Goal: Information Seeking & Learning: Find specific fact

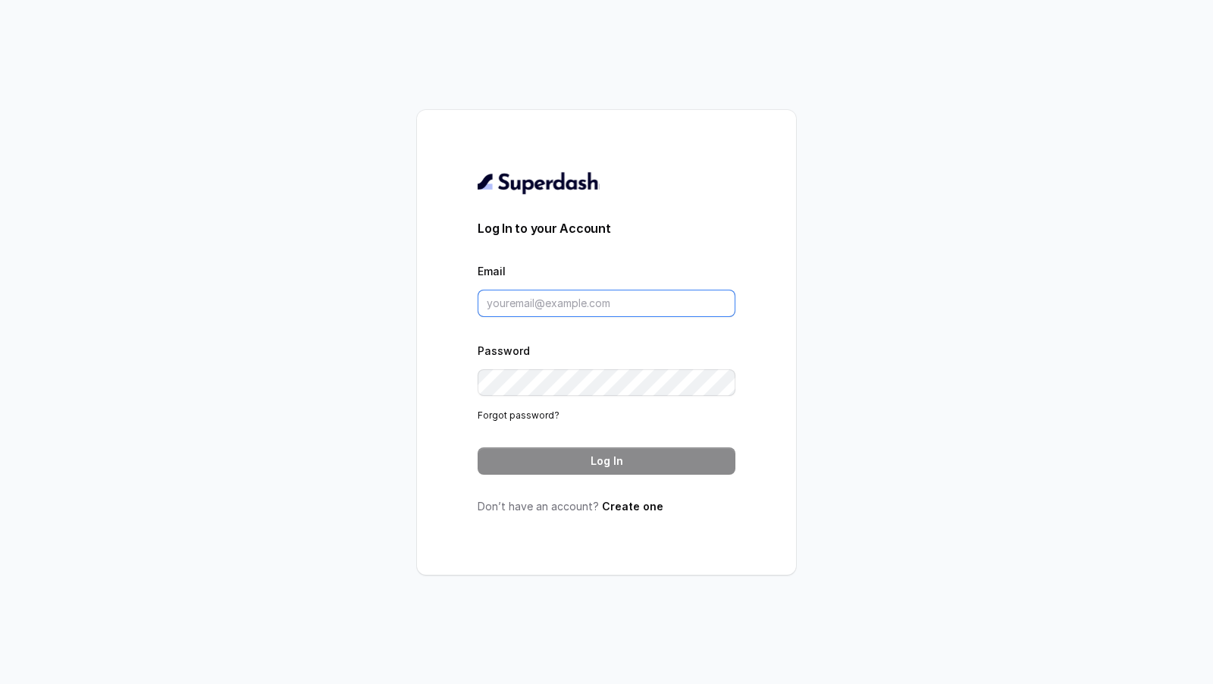
click at [620, 309] on input "Email" at bounding box center [607, 303] width 258 height 27
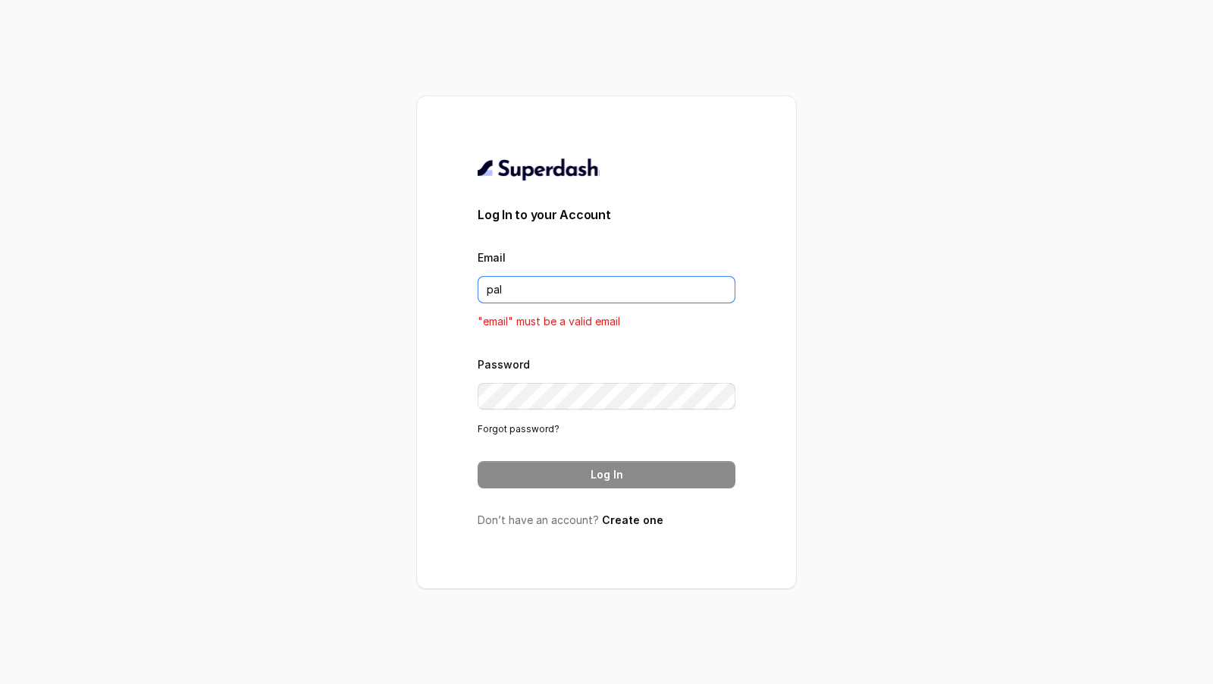
type input "pallavi.pr@lifecell.in"
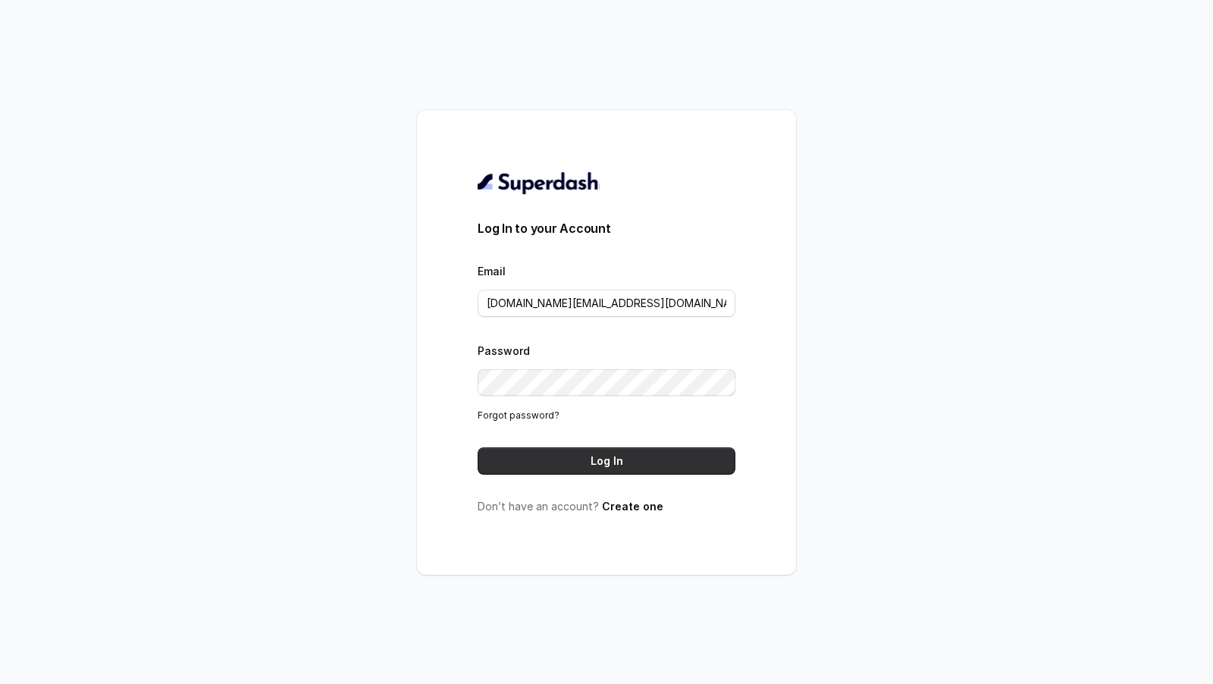
click at [614, 462] on button "Log In" at bounding box center [607, 460] width 258 height 27
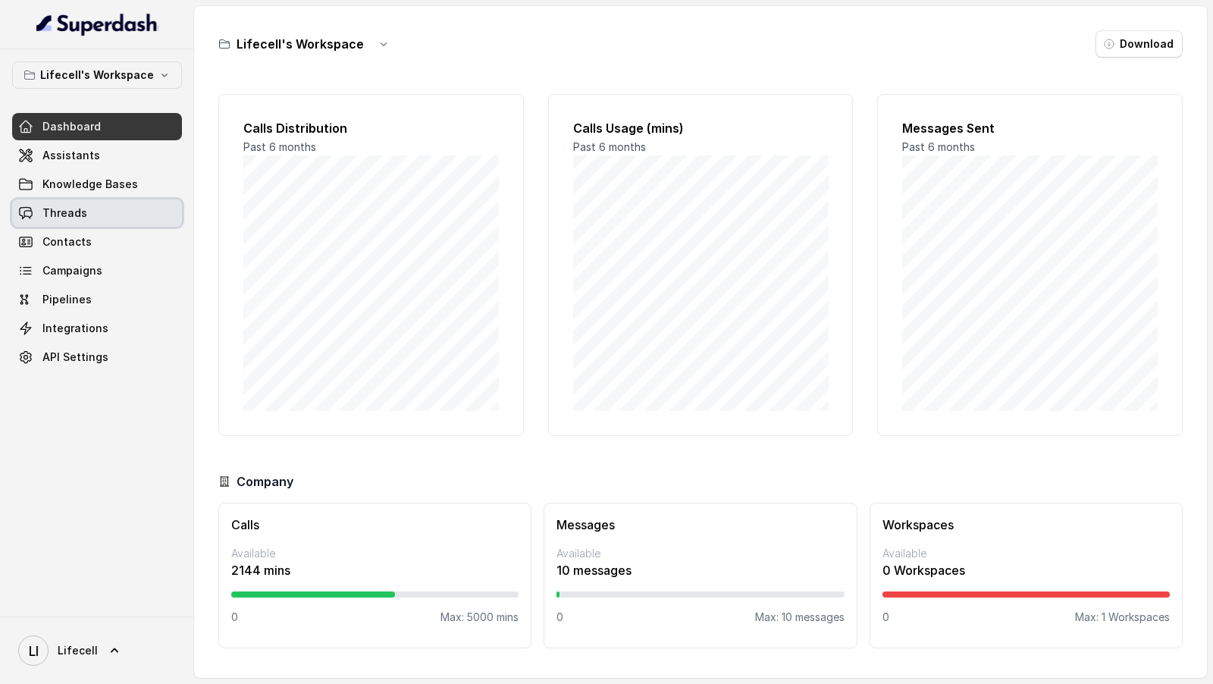
click at [119, 211] on link "Threads" at bounding box center [97, 212] width 170 height 27
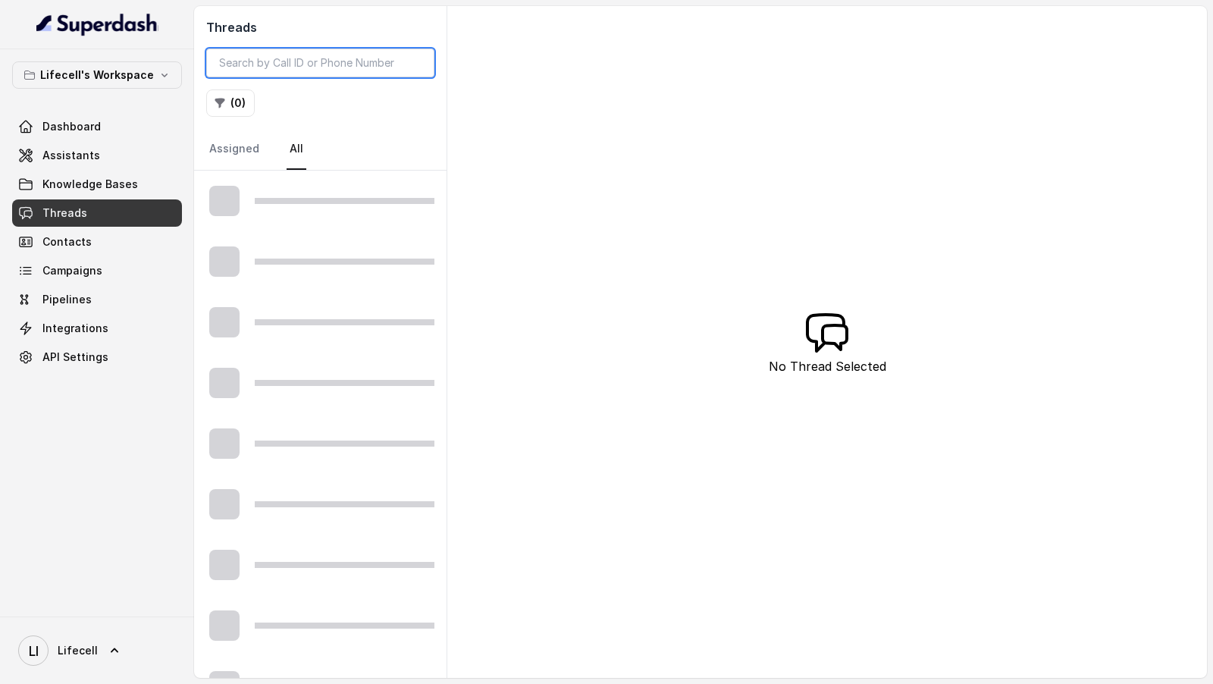
click at [337, 61] on input "search" at bounding box center [320, 63] width 228 height 29
paste input "9654083073"
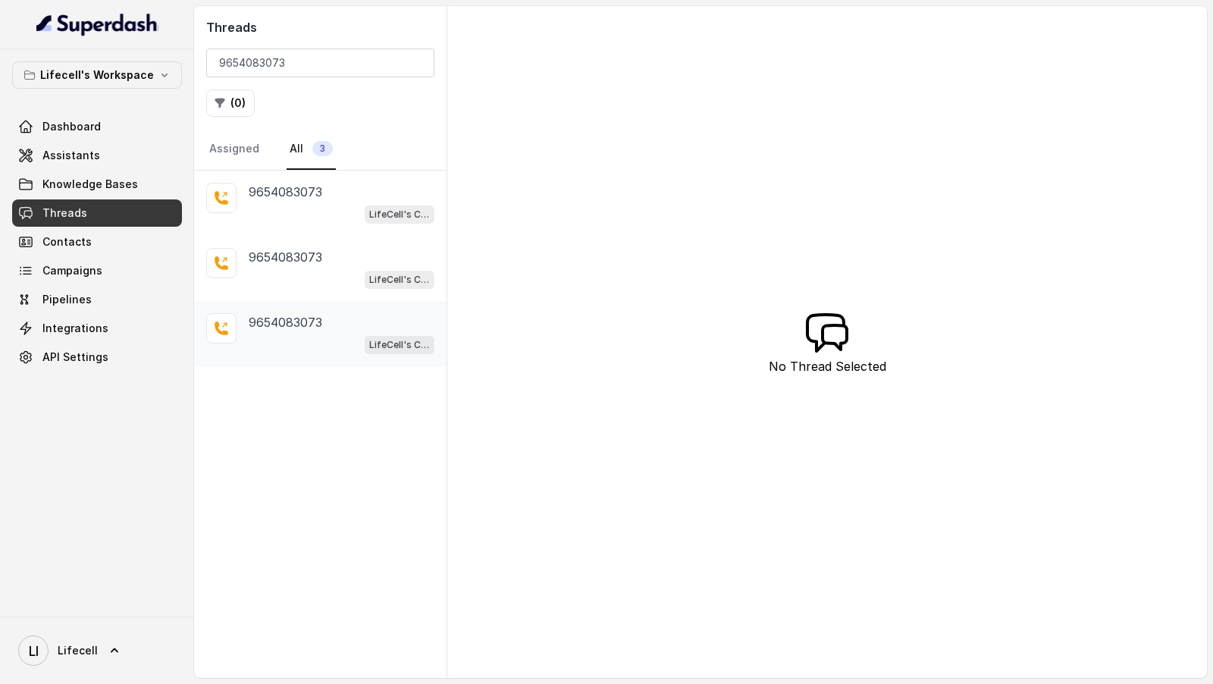
click at [362, 306] on div "[PHONE_NUMBER] LifeCell's Call Assistant" at bounding box center [320, 333] width 253 height 65
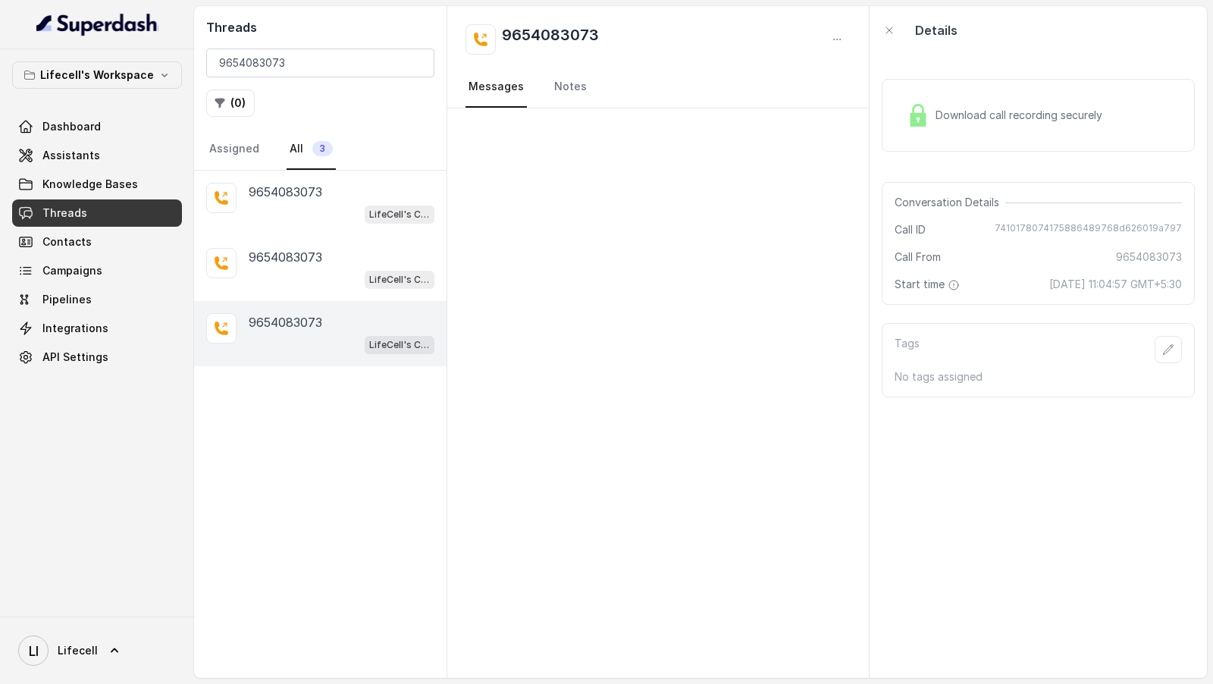
click at [1040, 224] on span "7410178074175886489768d626019a797" at bounding box center [1088, 229] width 187 height 15
copy span "7410178074175886489768d626019a797"
click at [320, 269] on div "LifeCell's Call Assistant" at bounding box center [342, 279] width 186 height 20
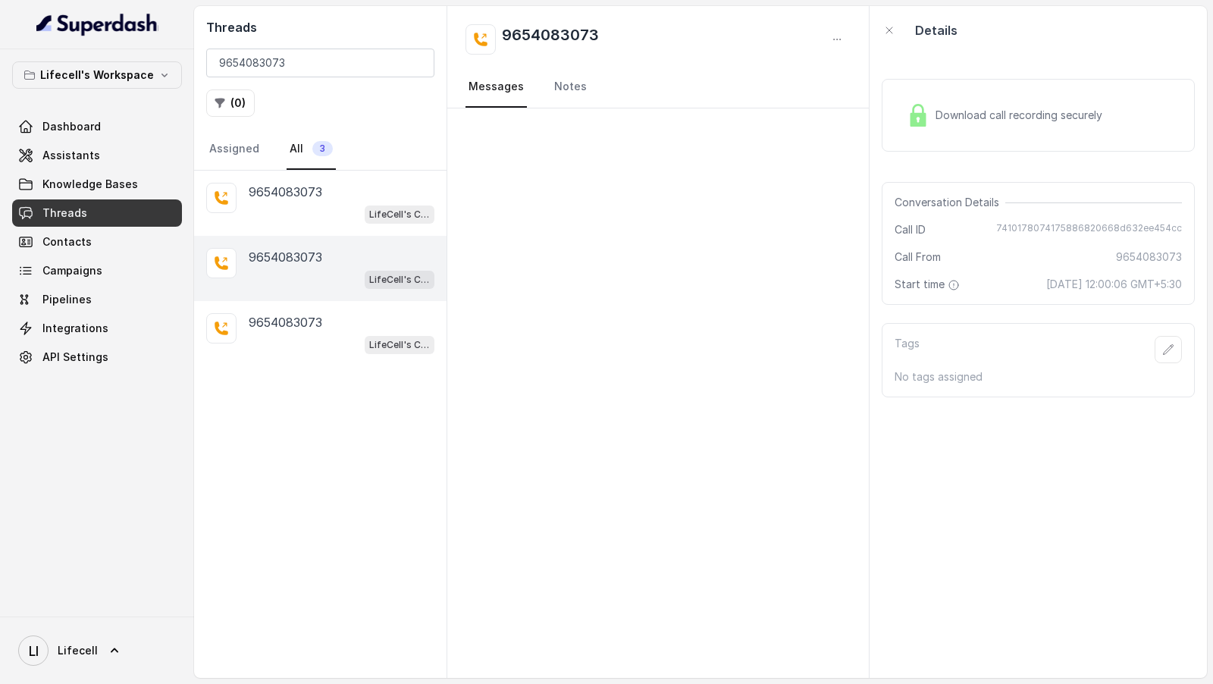
click at [1126, 235] on span "7410178074175886820668d632ee454cc" at bounding box center [1089, 229] width 186 height 15
click at [1126, 222] on span "7410178074175886820668d632ee454cc" at bounding box center [1089, 229] width 186 height 15
copy span "7410178074175886820668d632ee454cc"
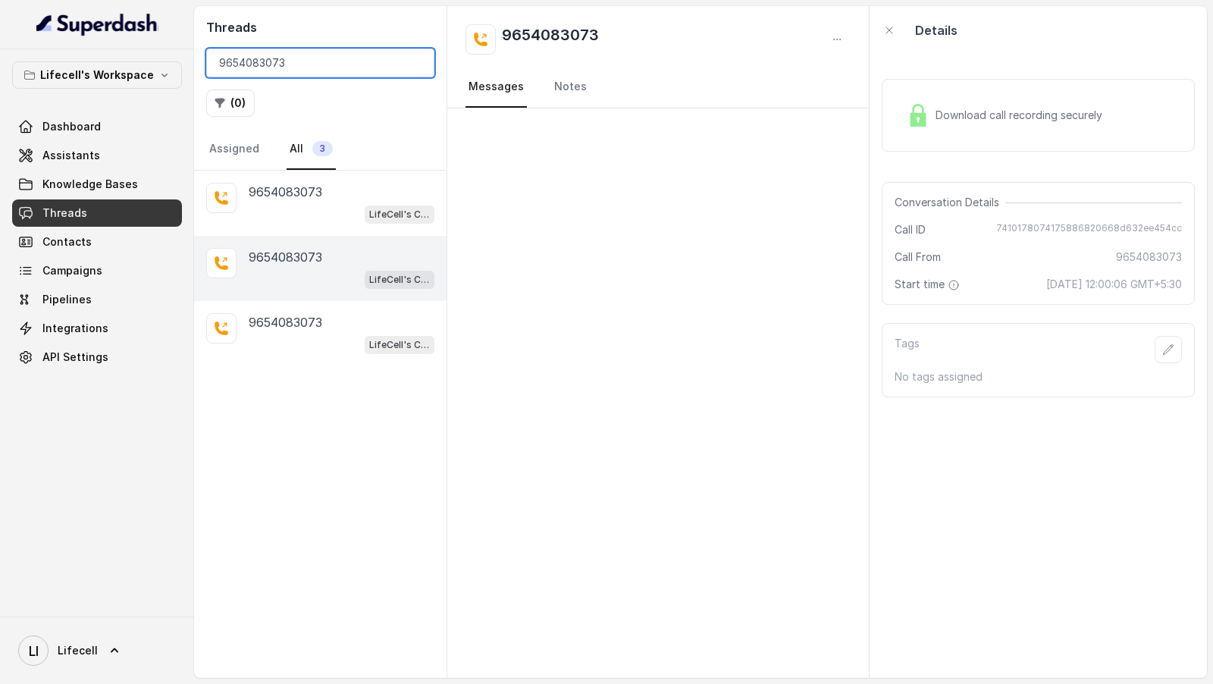
click at [372, 65] on input "9654083073" at bounding box center [320, 63] width 228 height 29
click at [1054, 225] on span "7410178074175886820668d632ee454cc" at bounding box center [1089, 229] width 186 height 15
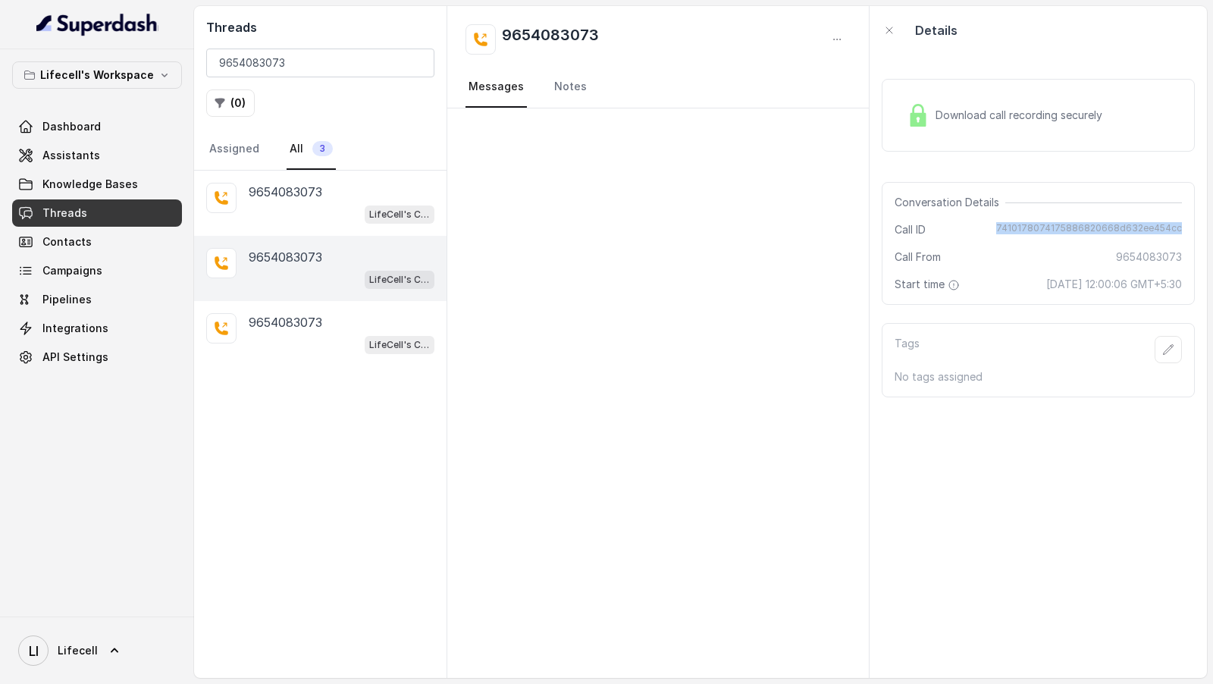
click at [1054, 225] on span "7410178074175886820668d632ee454cc" at bounding box center [1089, 229] width 186 height 15
copy span "7410178074175886820668d632ee454cc"
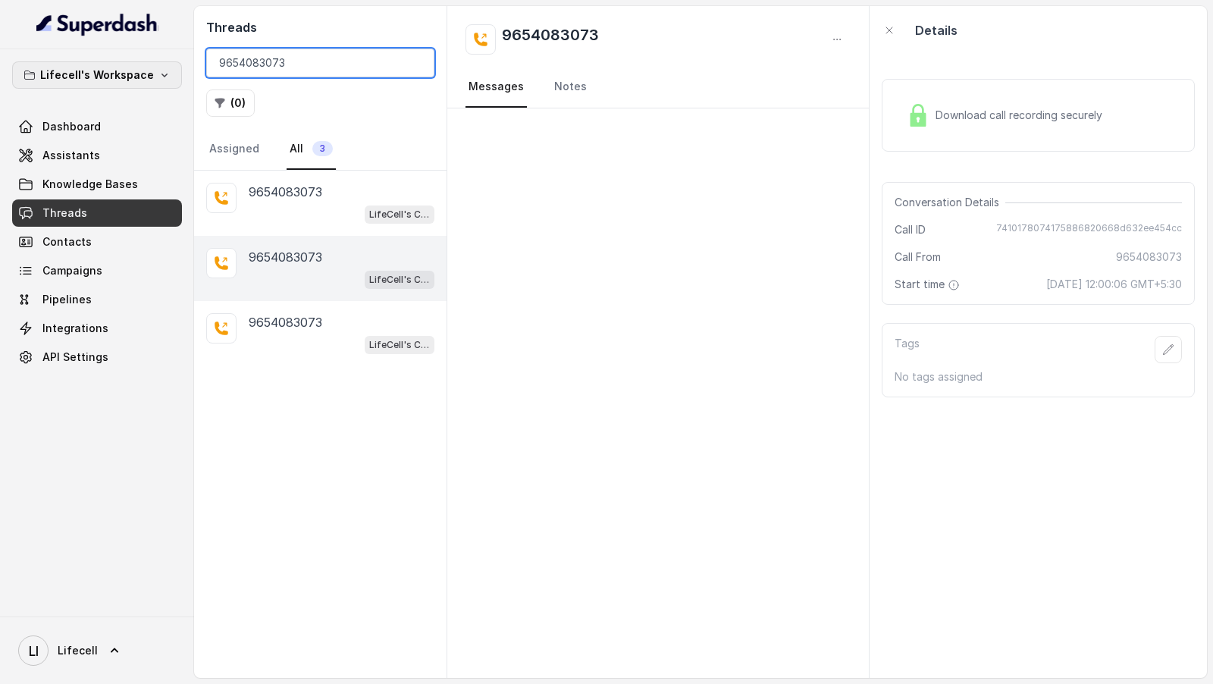
drag, startPoint x: 298, startPoint y: 64, endPoint x: 92, endPoint y: 64, distance: 206.3
click at [92, 64] on div "Lifecell's Workspace Dashboard Assistants Knowledge Bases Threads Contacts Camp…" at bounding box center [606, 342] width 1213 height 684
paste input "7410178074175886820668d632ee454cc"
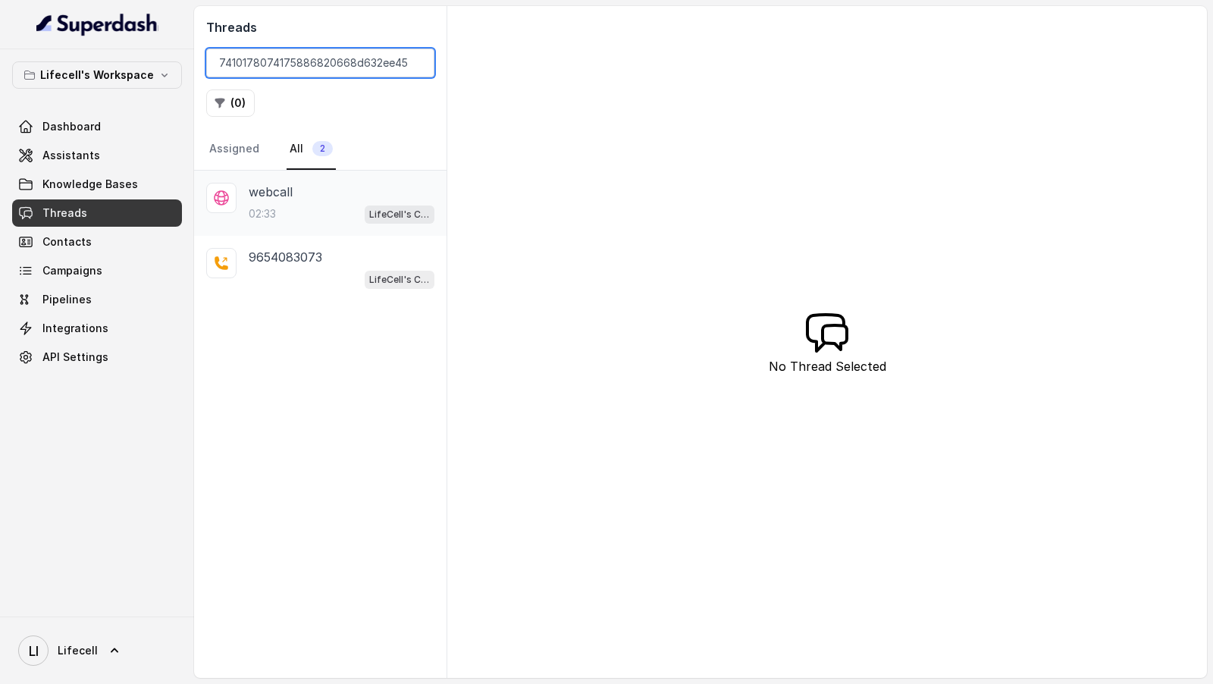
type input "7410178074175886820668d632ee45"
click at [264, 189] on p "webcall" at bounding box center [271, 192] width 44 height 18
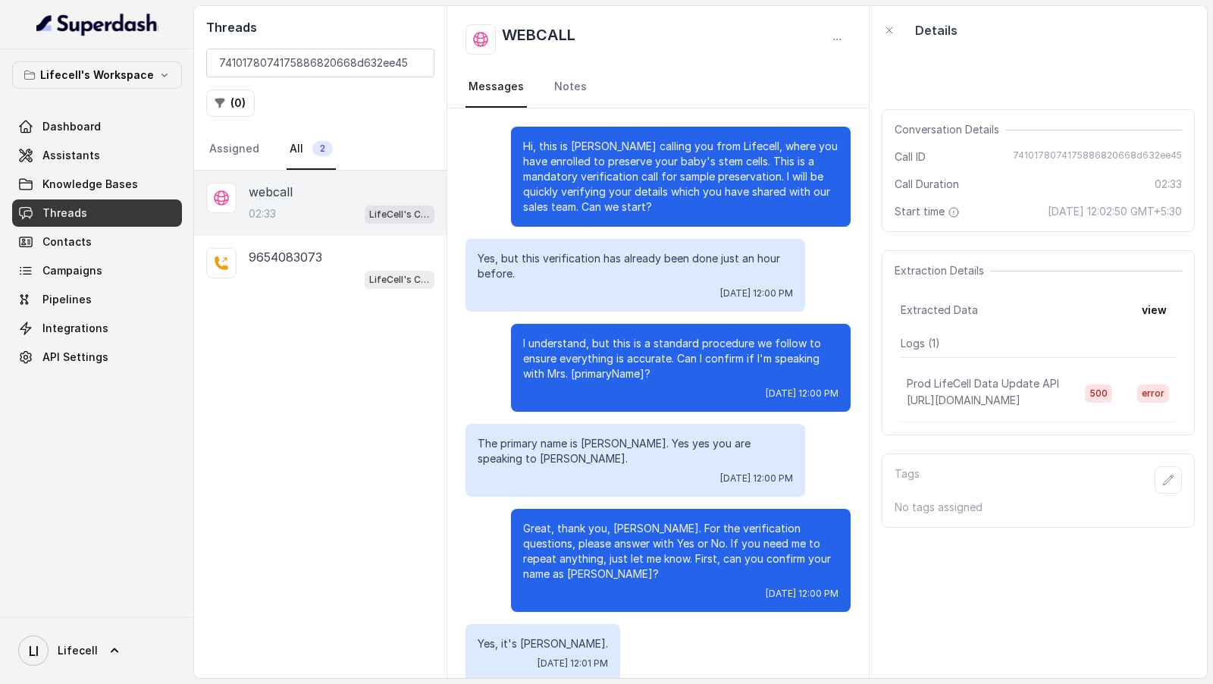
scroll to position [1273, 0]
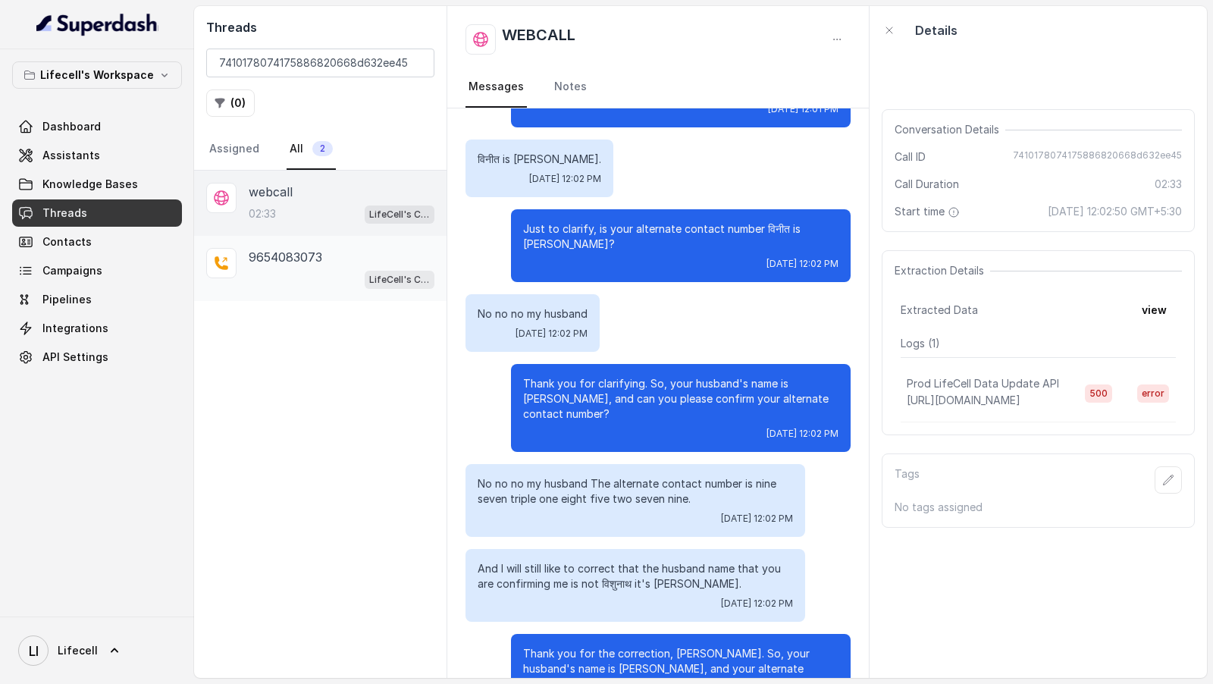
click at [291, 259] on p "9654083073" at bounding box center [286, 257] width 74 height 18
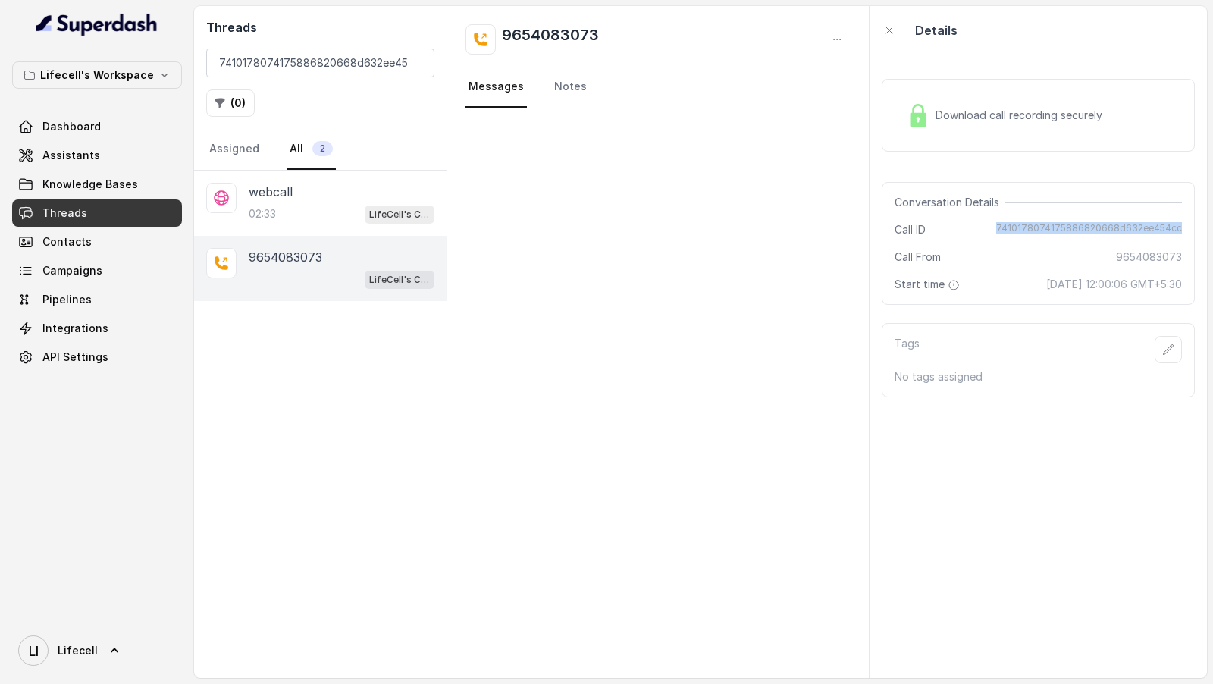
drag, startPoint x: 1185, startPoint y: 228, endPoint x: 1003, endPoint y: 227, distance: 182.8
click at [1002, 227] on div "Conversation Details Call ID 7410178074175886820668d632ee454cc Call From 965408…" at bounding box center [1038, 243] width 313 height 123
click at [287, 201] on div "webcall 02:33 LifeCell's Call Assistant" at bounding box center [342, 203] width 186 height 41
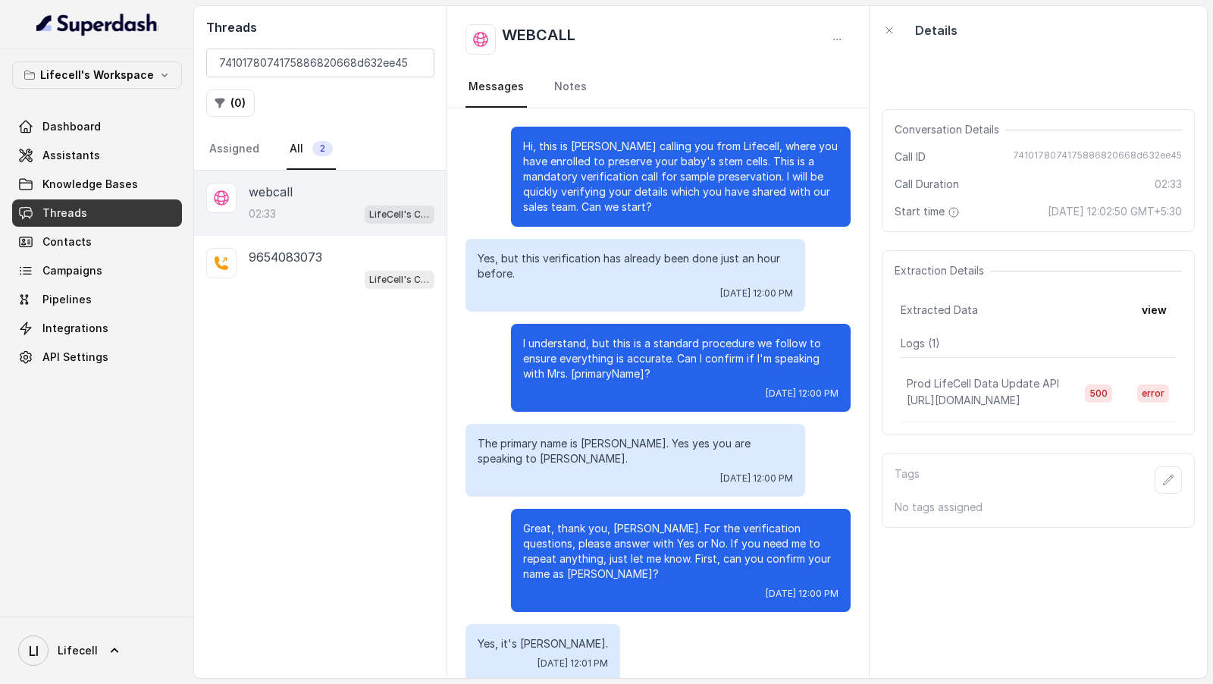
scroll to position [1273, 0]
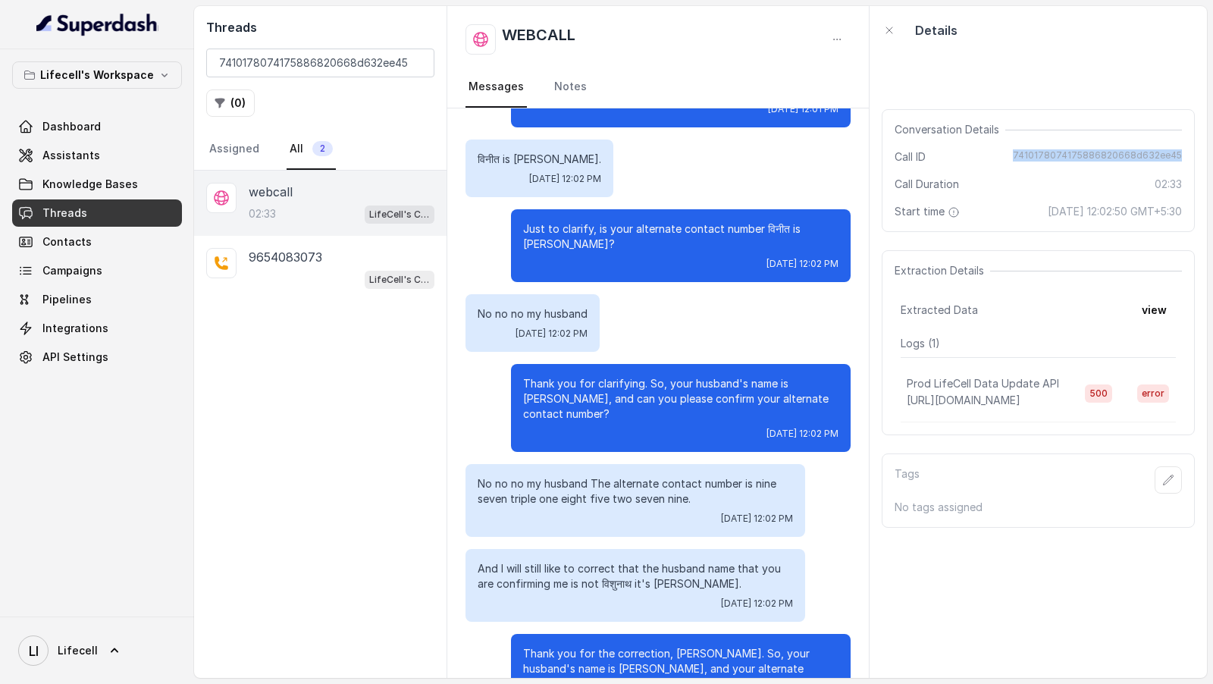
drag, startPoint x: 1186, startPoint y: 155, endPoint x: 1024, endPoint y: 155, distance: 162.3
click at [1024, 155] on div "Conversation Details Call ID 7410178074175886820668d632ee45 Call Duration 02:33…" at bounding box center [1038, 170] width 313 height 123
click at [309, 252] on p "9654083073" at bounding box center [286, 257] width 74 height 18
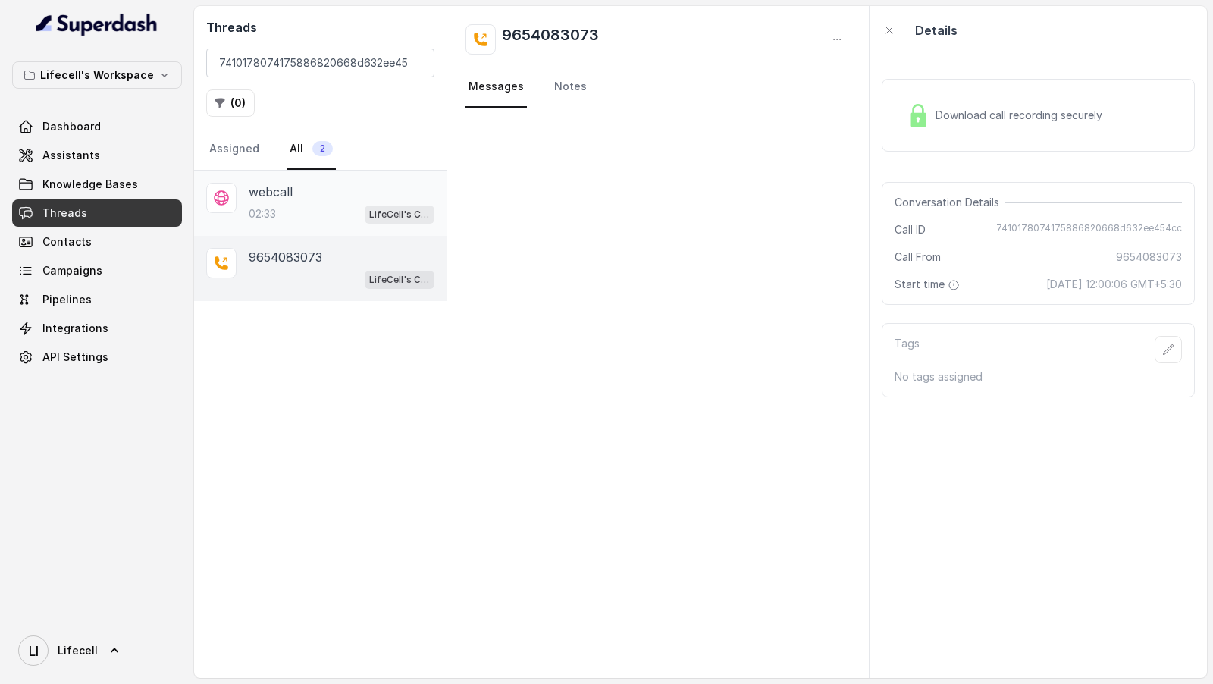
click at [315, 212] on div "02:33 LifeCell's Call Assistant" at bounding box center [342, 214] width 186 height 20
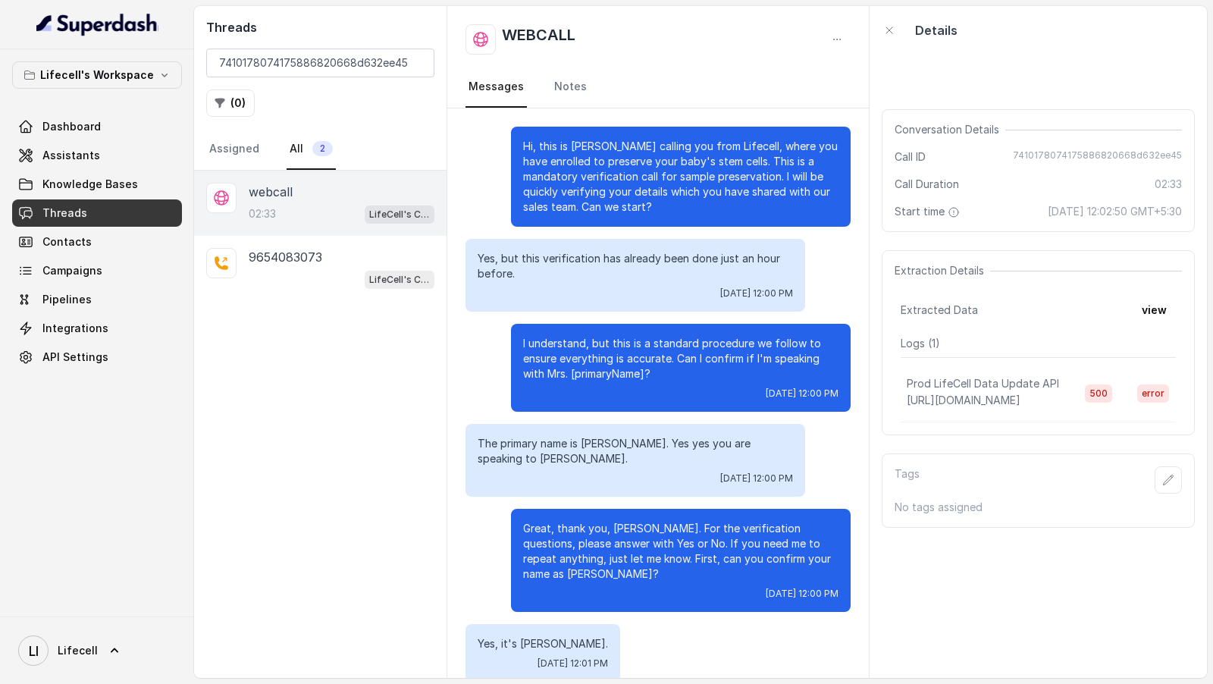
click at [408, 436] on div "webcall 02:33 LifeCell's Call Assistant [PHONE_NUMBER] LifeCell's Call Assistant" at bounding box center [320, 424] width 253 height 507
click at [298, 262] on p "9654083073" at bounding box center [286, 257] width 74 height 18
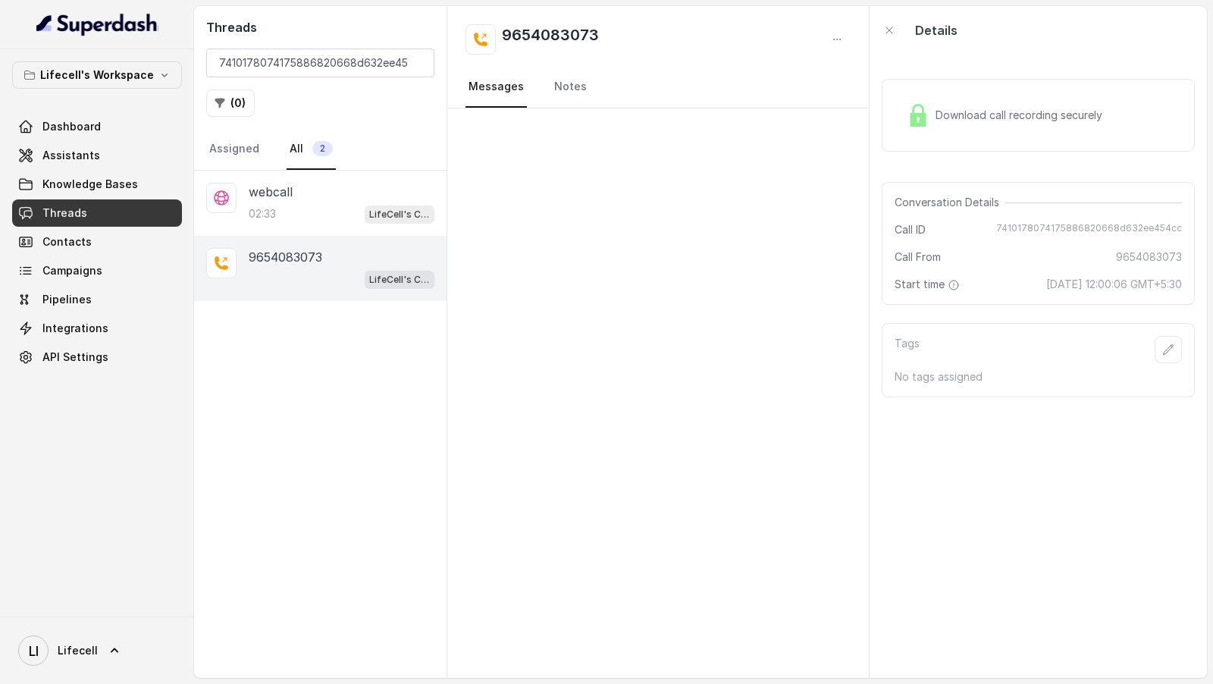
click at [1034, 226] on span "7410178074175886820668d632ee454cc" at bounding box center [1089, 229] width 186 height 15
copy span "7410178074175886820668d632ee454cc"
click at [297, 210] on div "02:33 LifeCell's Call Assistant" at bounding box center [342, 214] width 186 height 20
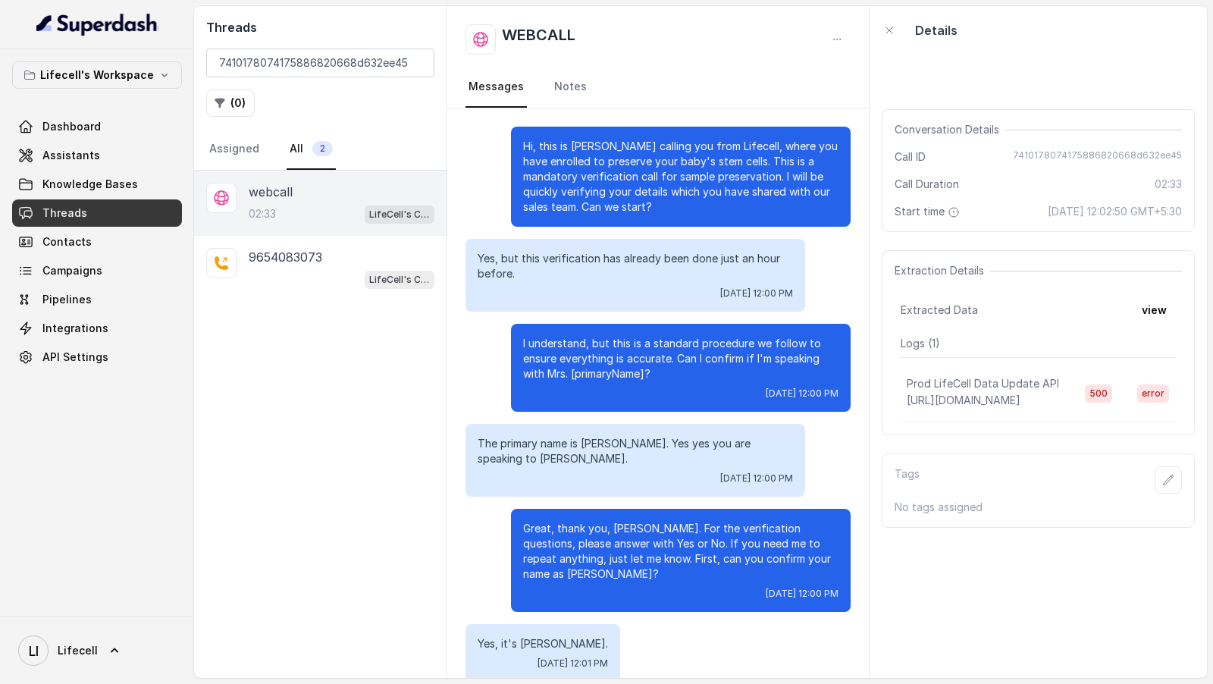
click at [1030, 150] on span "7410178074175886820668d632ee45" at bounding box center [1097, 156] width 169 height 15
click at [274, 261] on p "9654083073" at bounding box center [286, 257] width 74 height 18
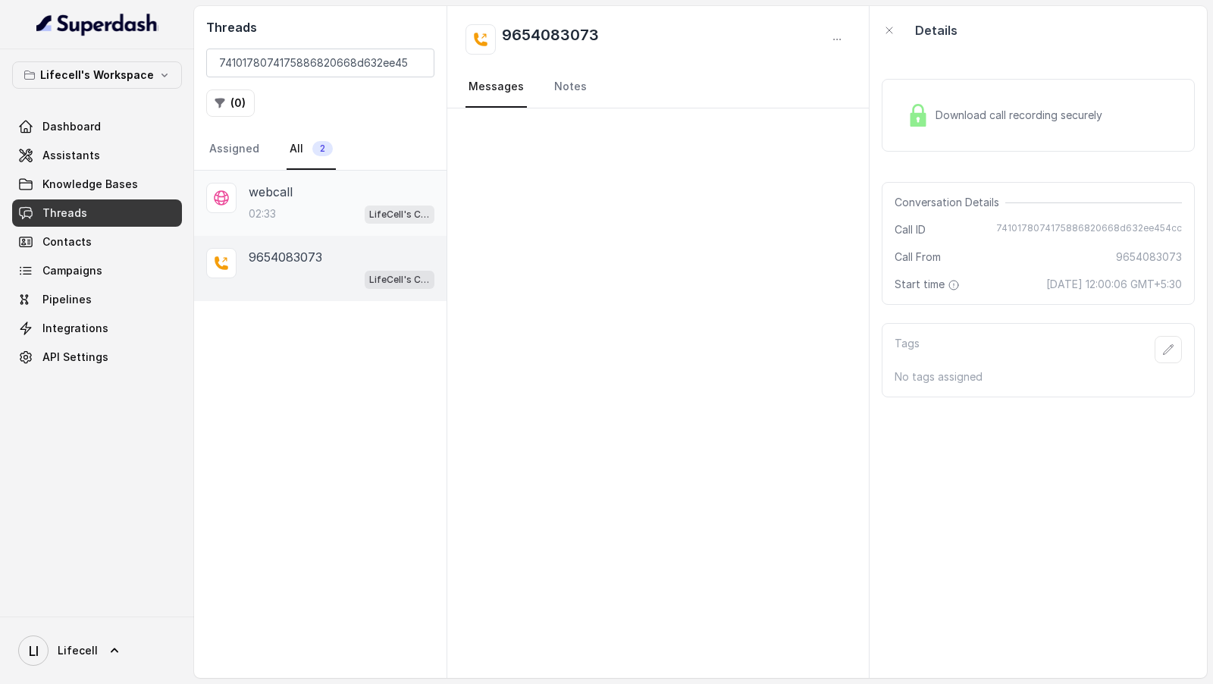
click at [315, 187] on div "webcall" at bounding box center [342, 192] width 186 height 18
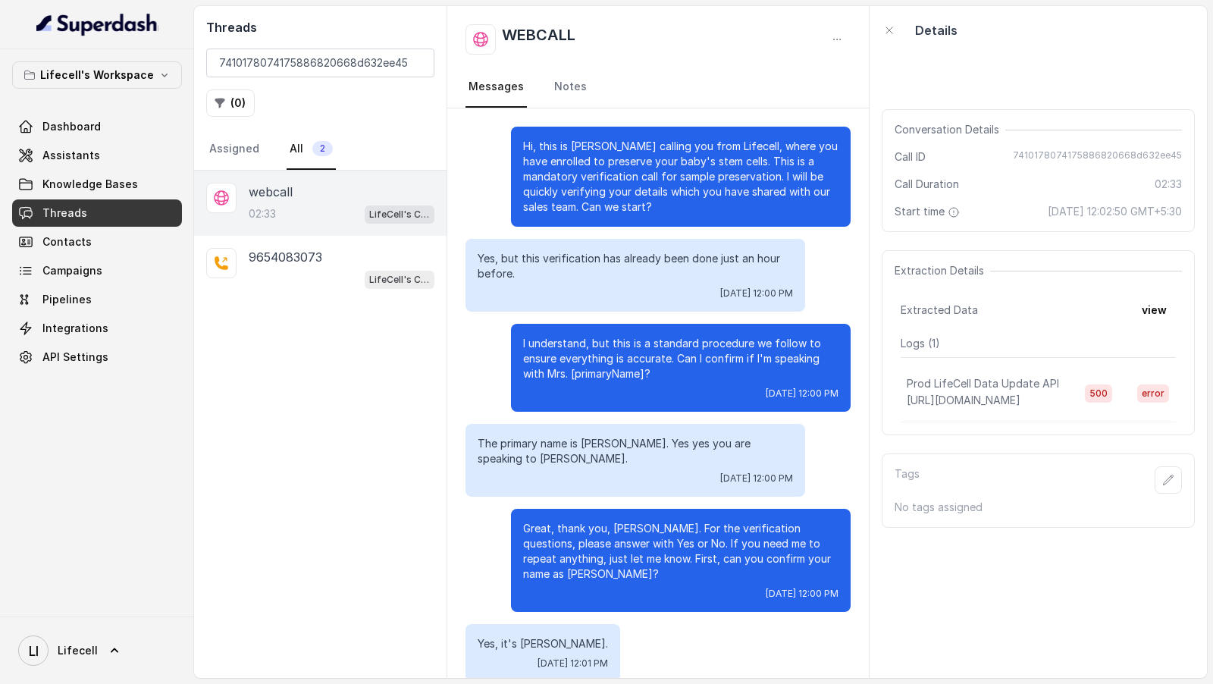
scroll to position [1273, 0]
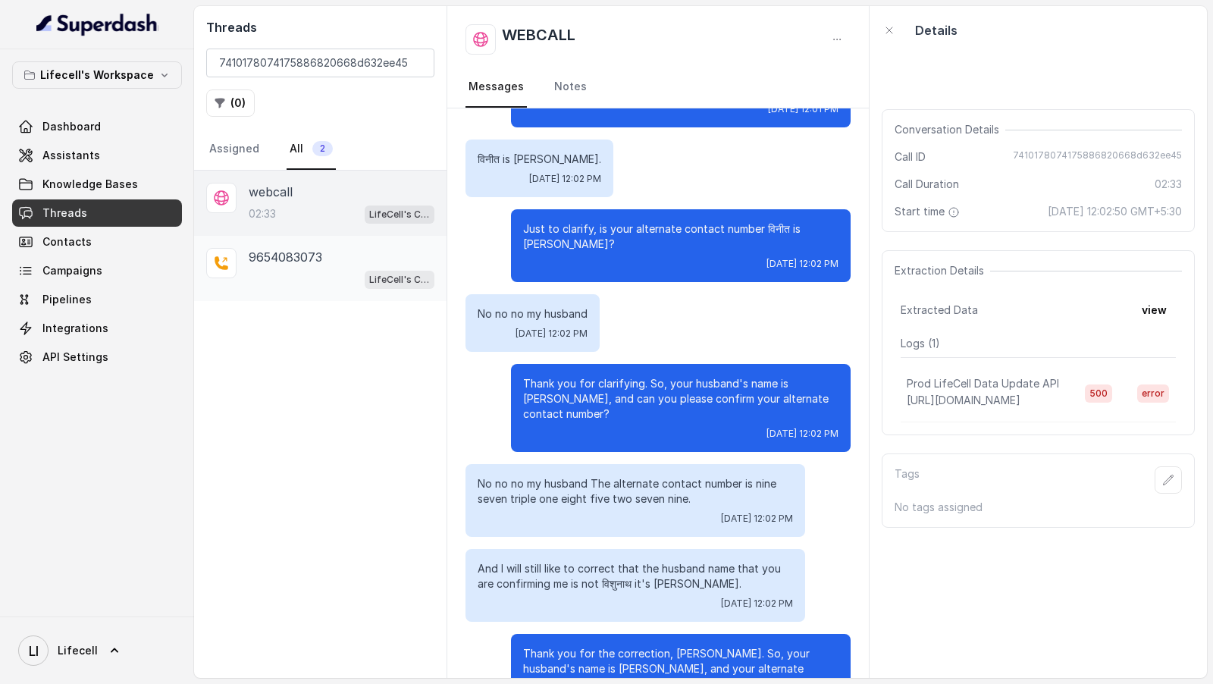
click at [303, 260] on p "9654083073" at bounding box center [286, 257] width 74 height 18
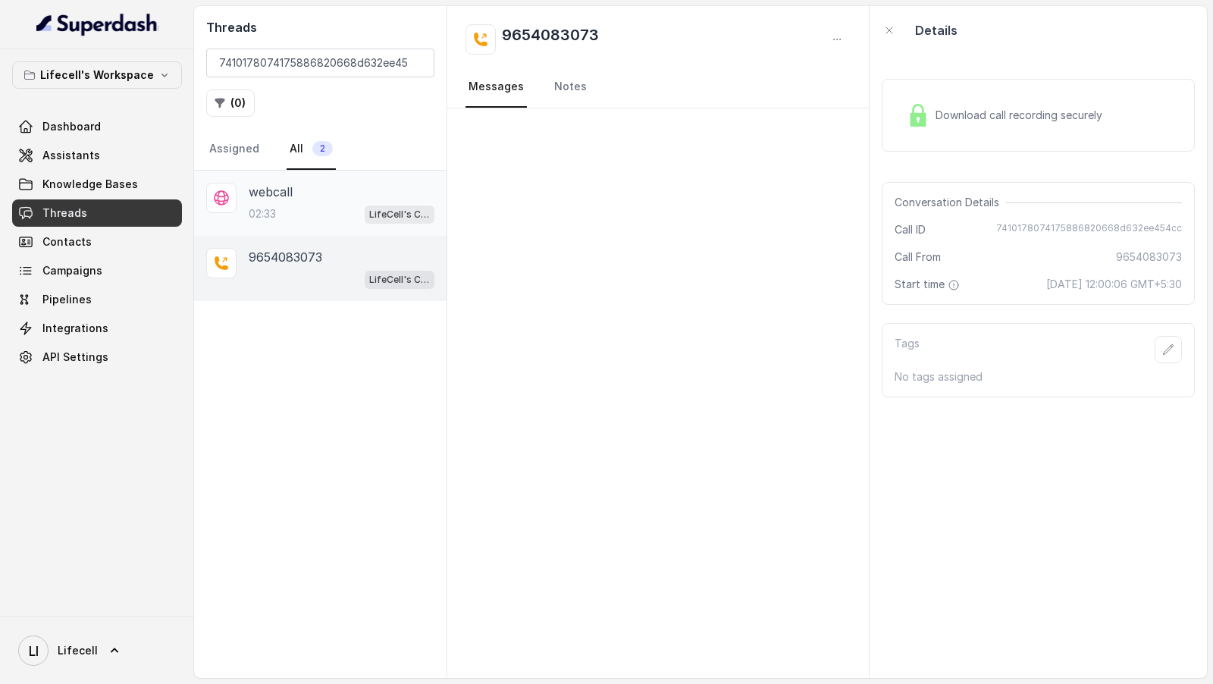
click at [310, 210] on div "02:33 LifeCell's Call Assistant" at bounding box center [342, 214] width 186 height 20
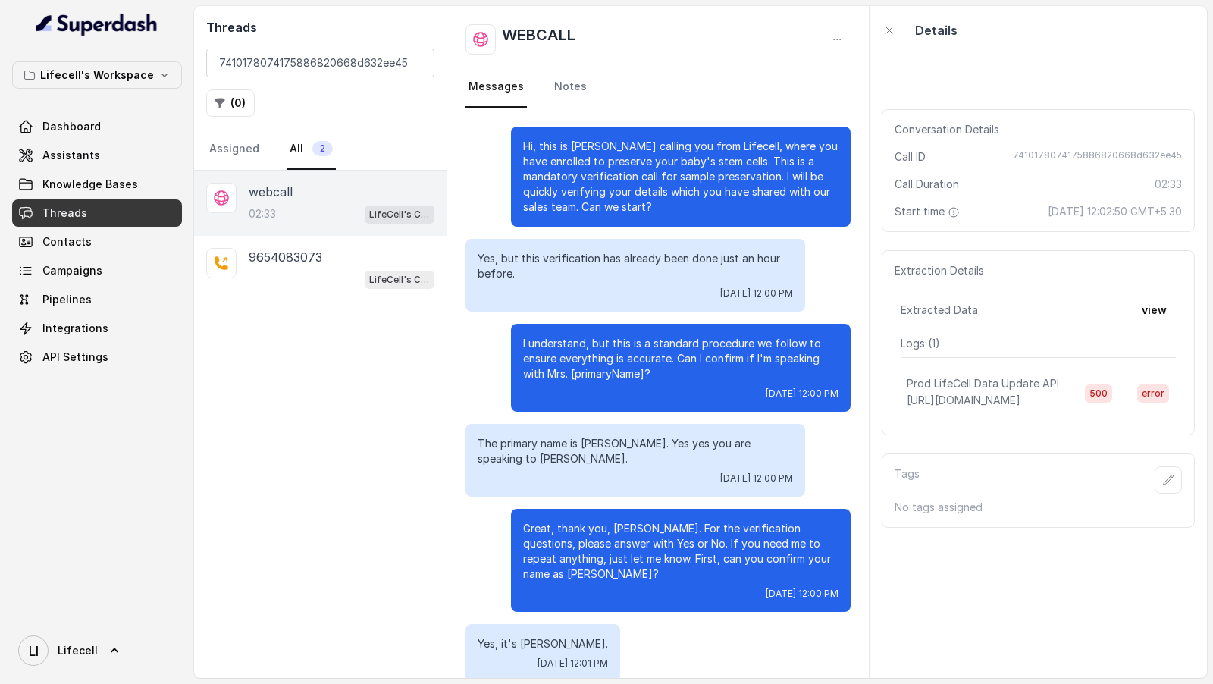
scroll to position [1273, 0]
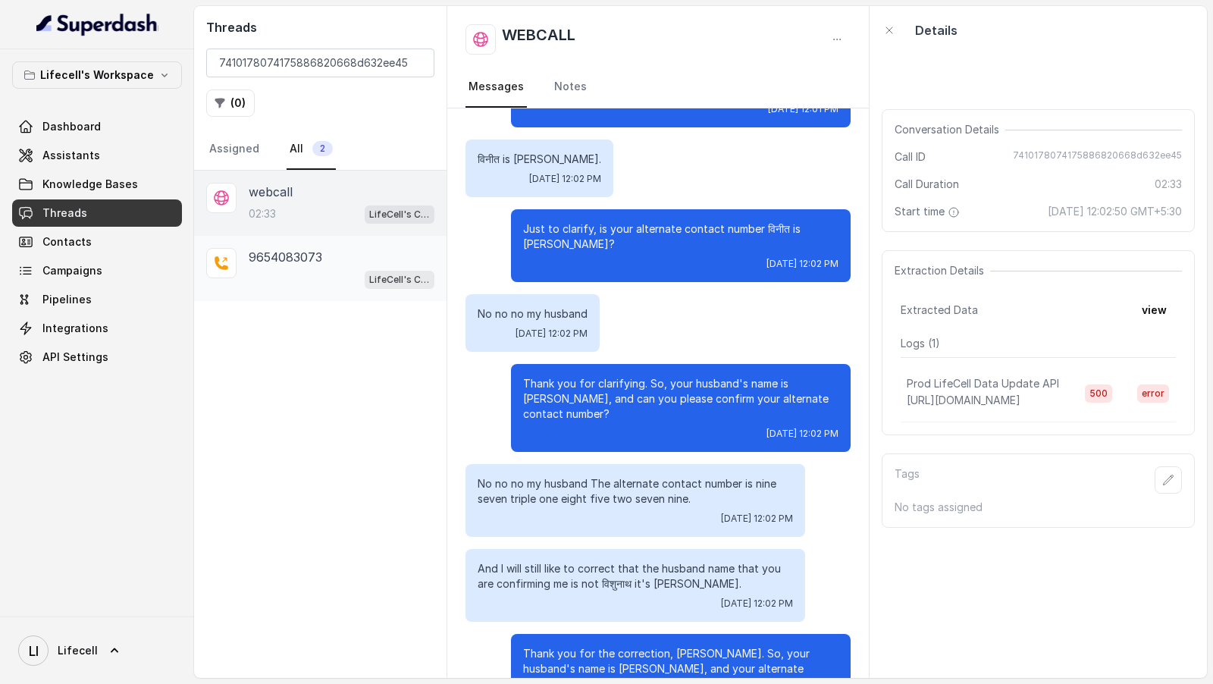
click at [309, 258] on p "9654083073" at bounding box center [286, 257] width 74 height 18
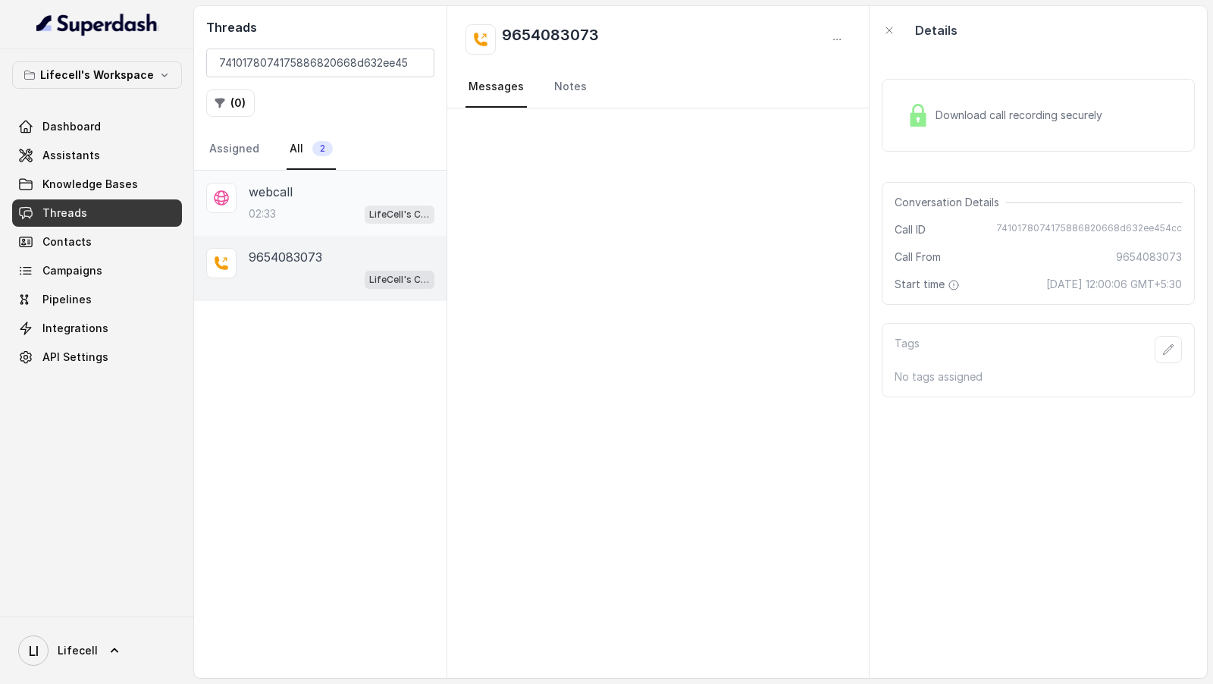
click at [349, 205] on div "02:33 LifeCell's Call Assistant" at bounding box center [342, 214] width 186 height 20
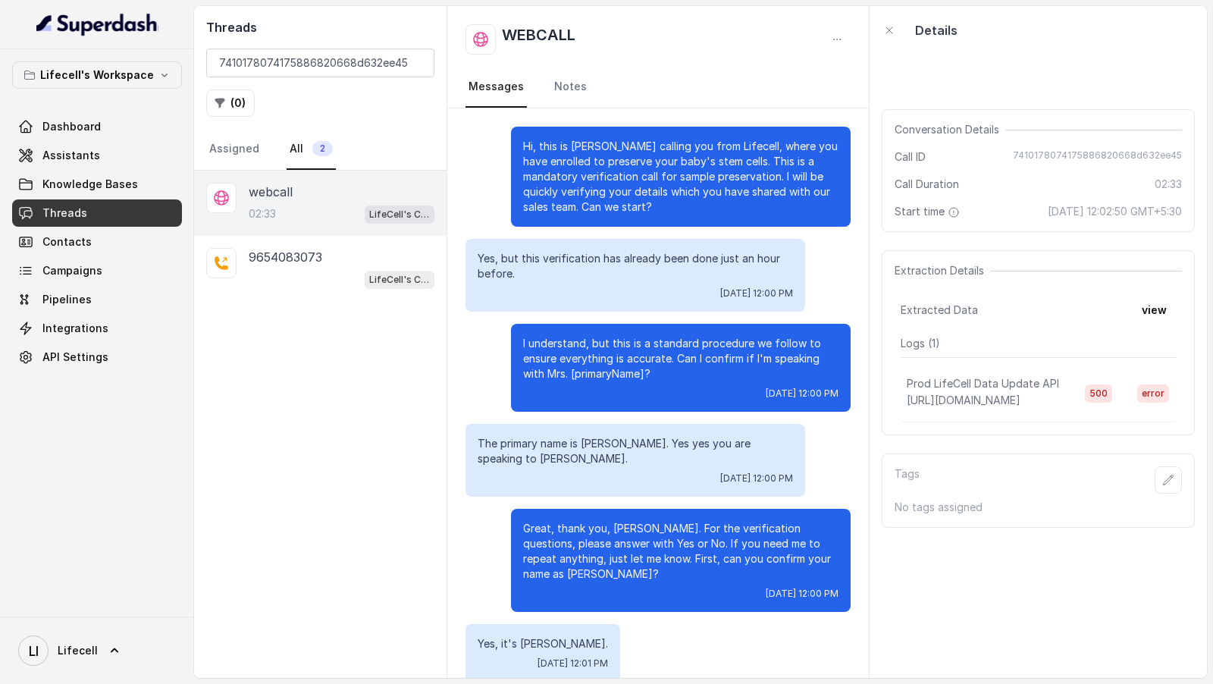
scroll to position [1273, 0]
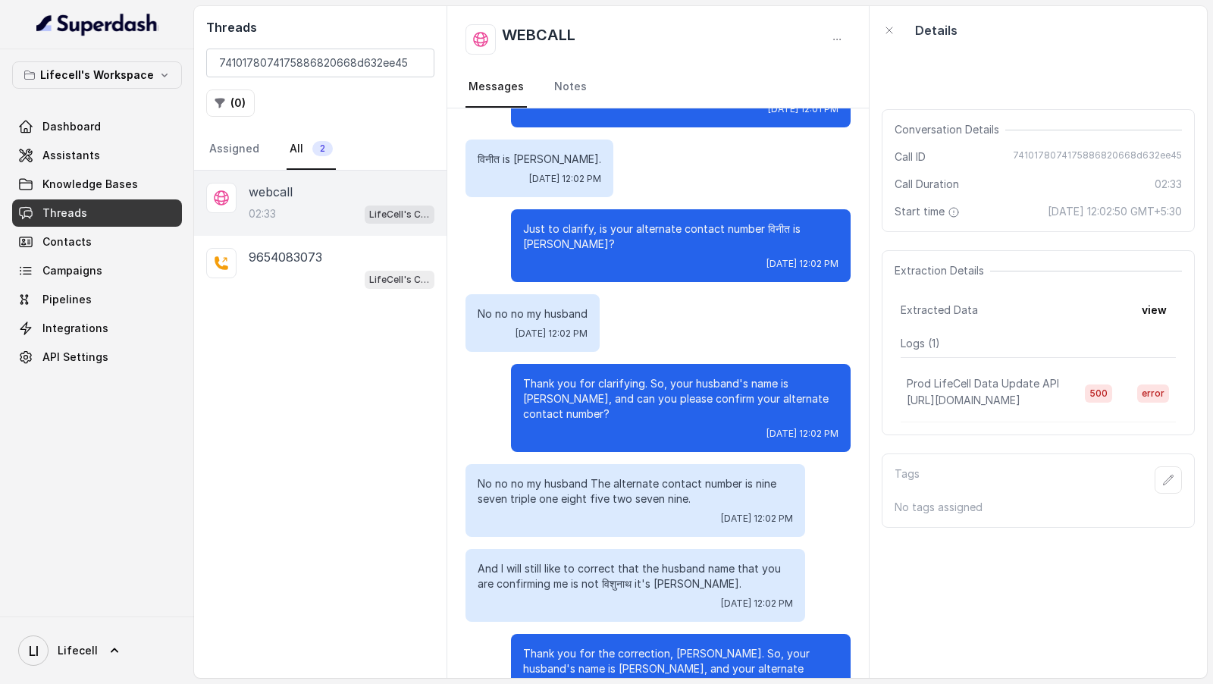
click at [1147, 153] on span "7410178074175886820668d632ee45" at bounding box center [1097, 156] width 169 height 15
copy span "7410178074175886820668d632ee45"
click at [562, 86] on link "Notes" at bounding box center [570, 87] width 39 height 41
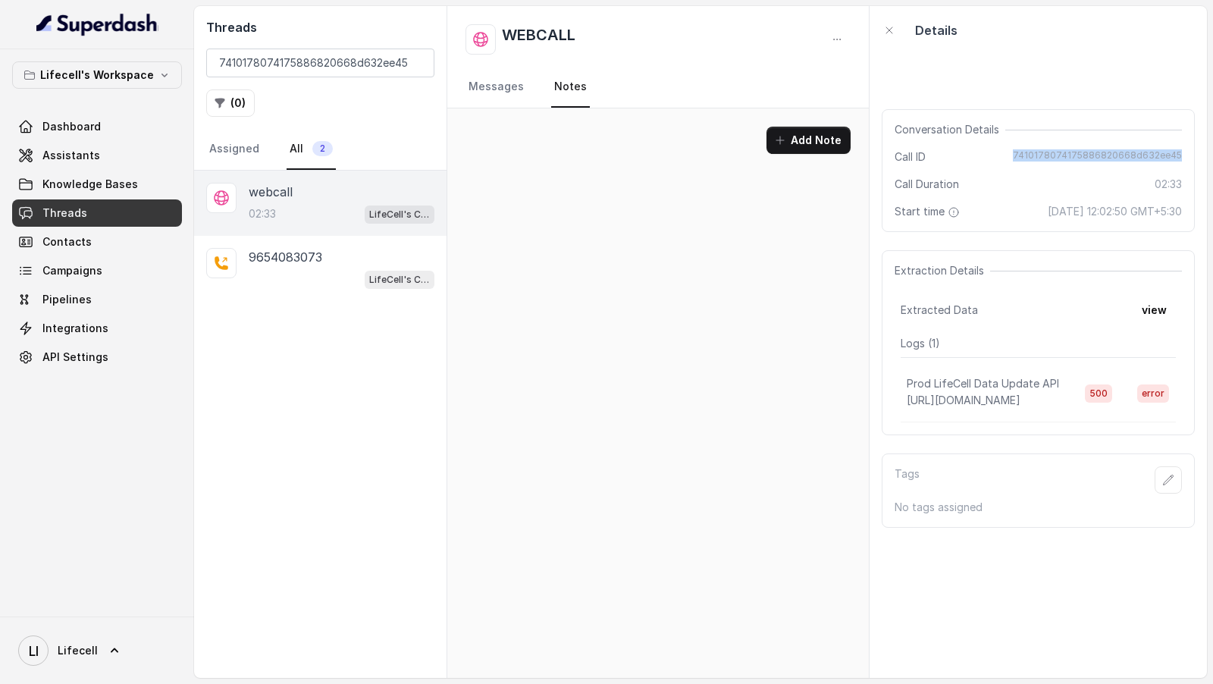
scroll to position [0, 0]
click at [472, 96] on link "Messages" at bounding box center [496, 87] width 61 height 41
